Goal: Task Accomplishment & Management: Use online tool/utility

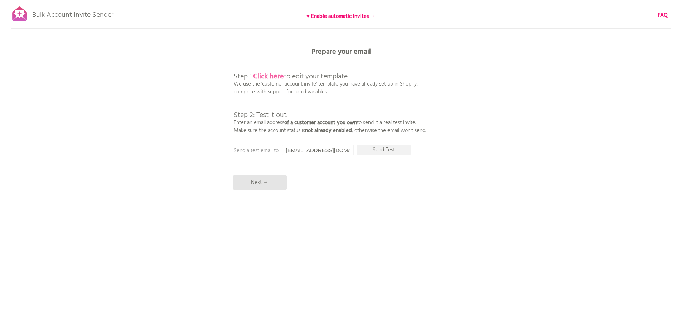
click at [268, 75] on b "Click here" at bounding box center [268, 76] width 31 height 11
click at [264, 181] on p "Next →" at bounding box center [260, 182] width 54 height 14
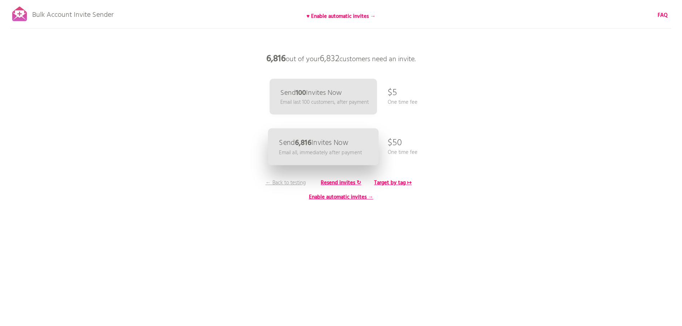
click at [291, 154] on p "Email all, immediately after payment" at bounding box center [320, 153] width 83 height 8
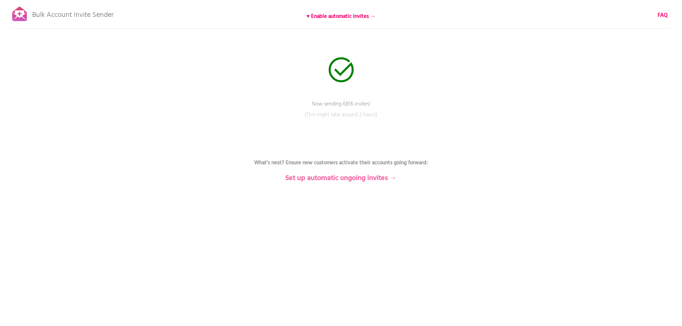
click at [317, 178] on b "Set up automatic ongoing invites →" at bounding box center [340, 177] width 111 height 11
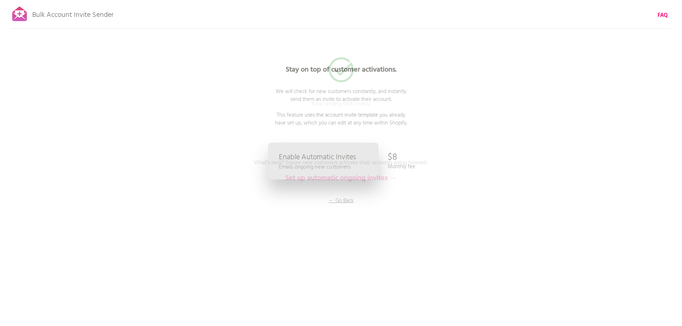
click at [317, 178] on link "Enable Automatic Invites Emails ongoing new customers" at bounding box center [323, 161] width 111 height 37
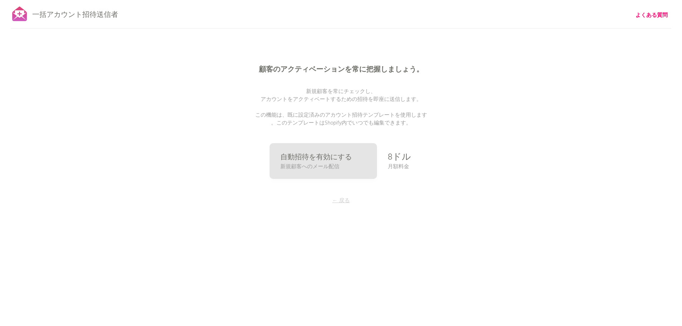
click at [335, 202] on font "← 戻る" at bounding box center [341, 200] width 18 height 9
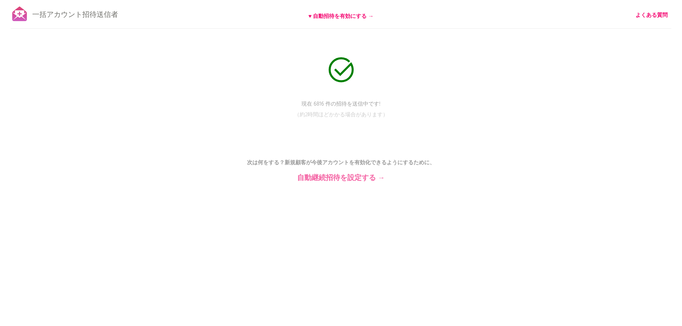
click at [346, 178] on font "自動継続招待を設定する →" at bounding box center [341, 177] width 88 height 11
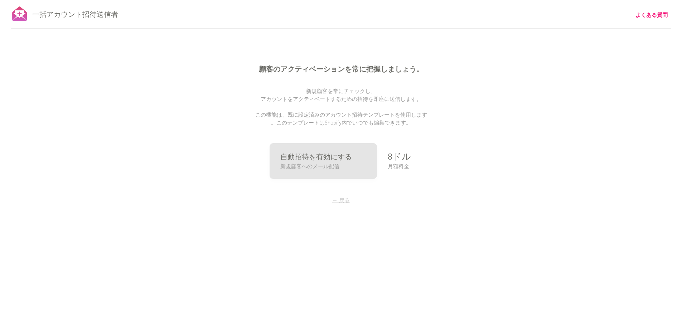
click at [340, 205] on div "顧客のアクティベーションを常に把握しましょう。 新規顧客を常にチェックし、 アカウントをアクティベートするための招待を即座に送信します。 この機能は、既に設定…" at bounding box center [341, 143] width 358 height 286
drag, startPoint x: 676, startPoint y: 0, endPoint x: 507, endPoint y: 37, distance: 173.3
click at [507, 37] on div "顧客のアクティベーションを常に把握しましょう。 新規顧客を常にチェックし、 アカウントをアクティベートするための招待を即座に送信します。 この機能は、既に設定…" at bounding box center [341, 143] width 358 height 286
click at [187, 89] on div "Stay on top of customer activations. We will check for new customers constantly…" at bounding box center [341, 143] width 358 height 286
click at [104, 147] on div "Bulk Account Invite Sender ♥ Enable automatic invites → FAQ Now sending 6816 in…" at bounding box center [341, 125] width 682 height 250
